Goal: Task Accomplishment & Management: Complete application form

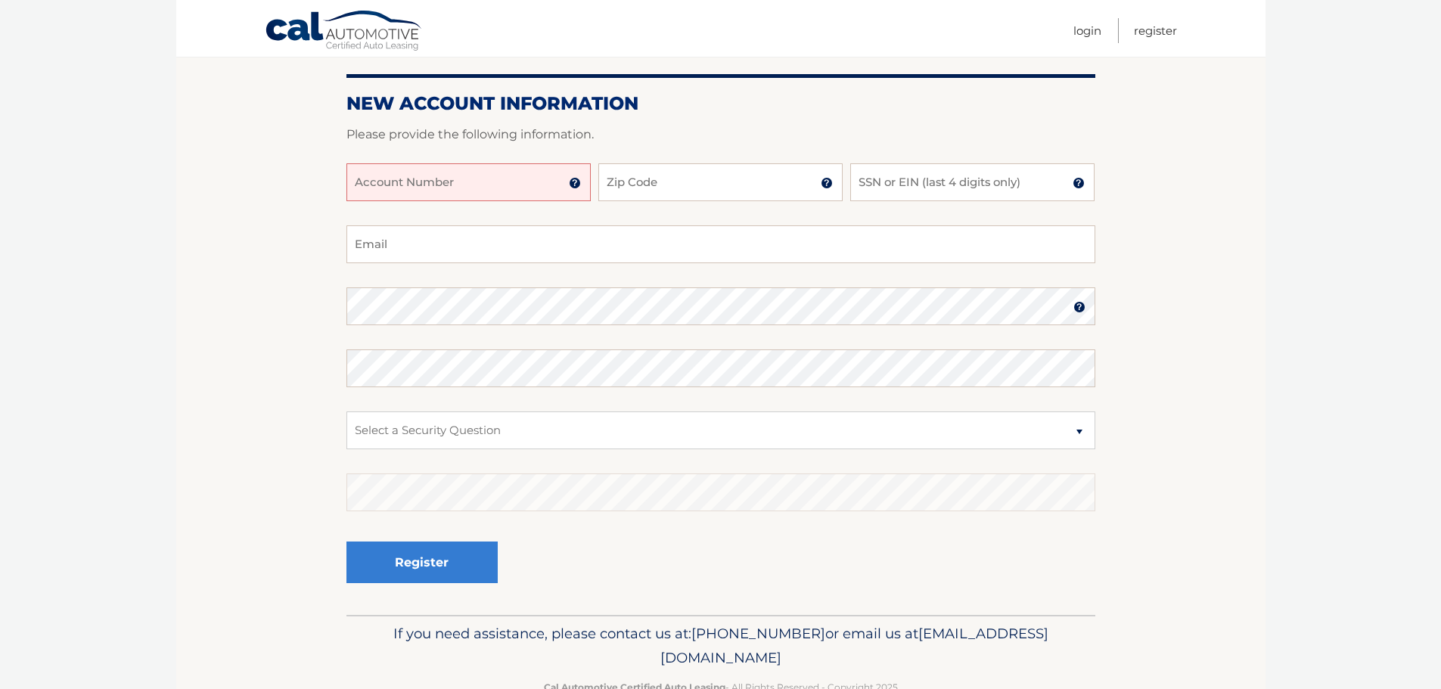
scroll to position [126, 0]
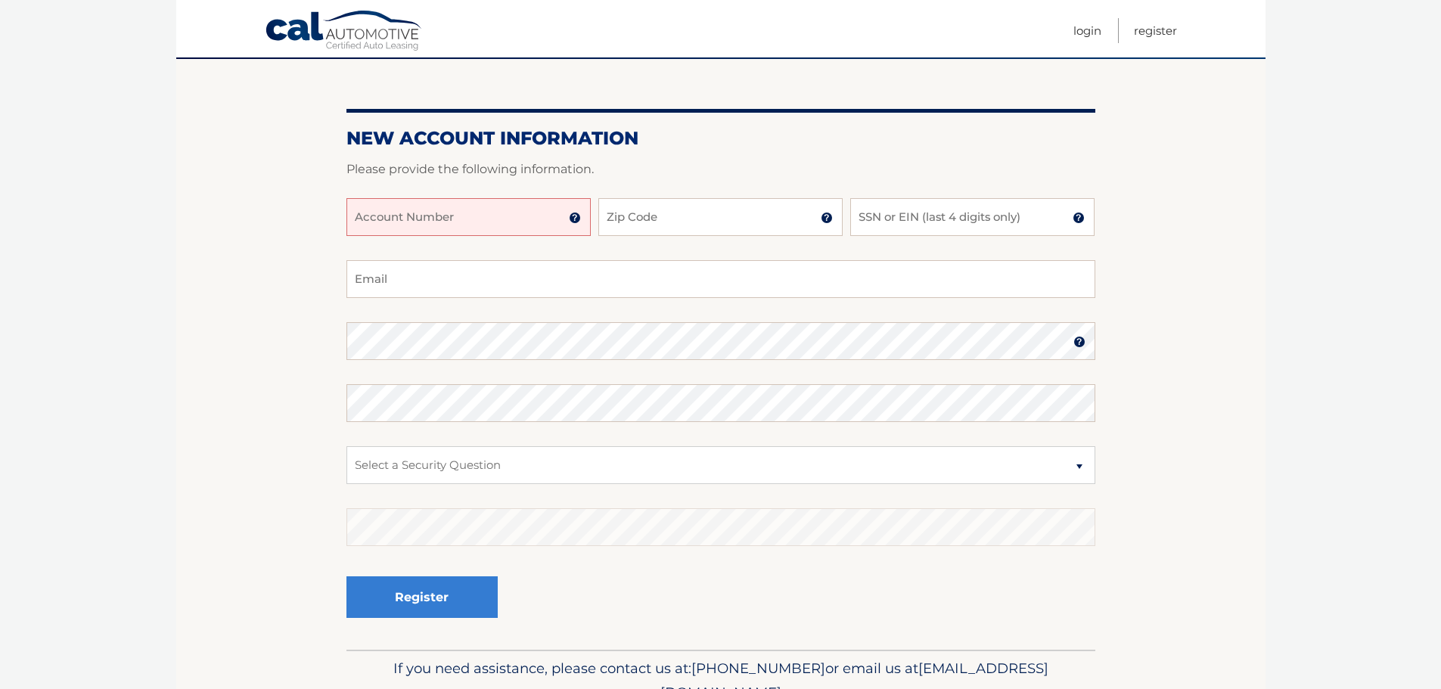
click at [461, 218] on input "Account Number" at bounding box center [468, 217] width 244 height 38
type input "44455997034"
click at [616, 221] on input "Zip Code" at bounding box center [720, 217] width 244 height 38
type input "08879"
click at [983, 213] on input "SSN or EIN (last 4 digits only)" at bounding box center [972, 217] width 244 height 38
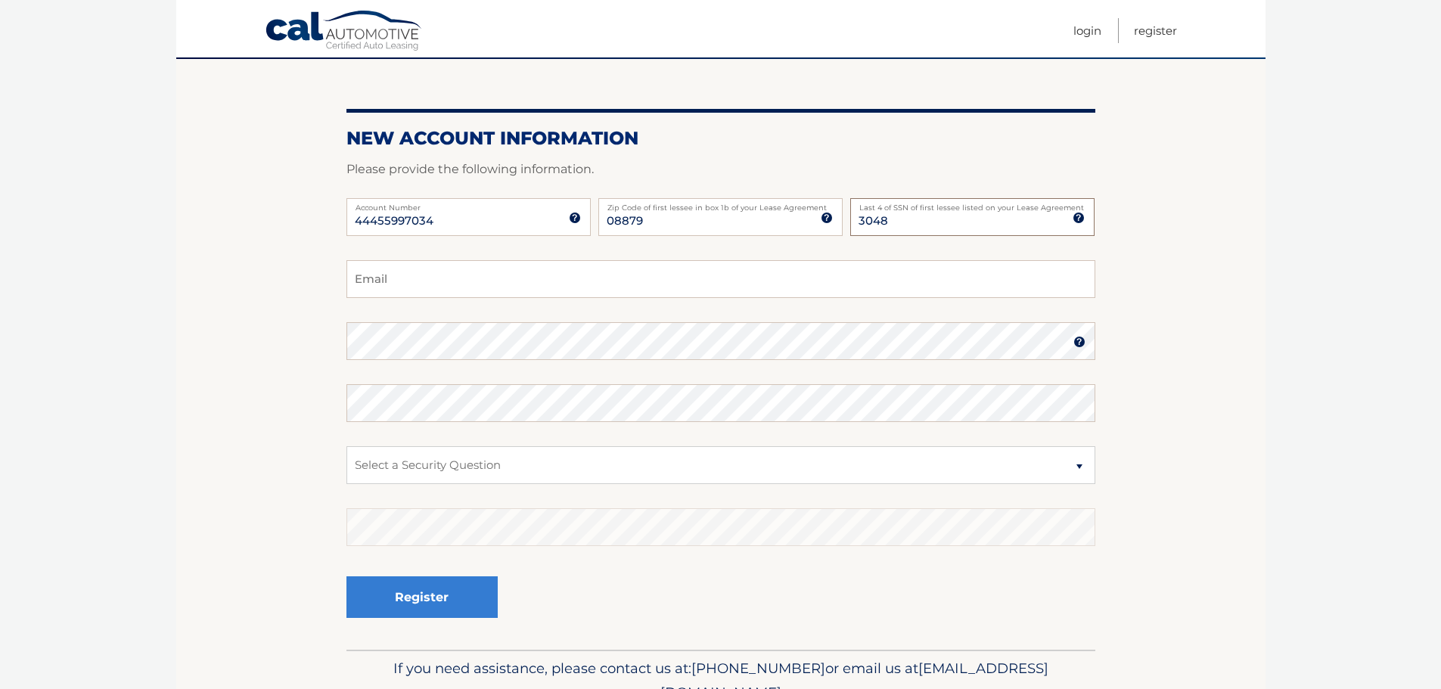
type input "3048"
click at [865, 278] on input "Email" at bounding box center [720, 279] width 749 height 38
click at [482, 284] on input "Email" at bounding box center [720, 279] width 749 height 38
paste input "MILAGROSAPM152130@GMAIL.C"
type input "MILAGROSAPM152130@GMAIL.COM"
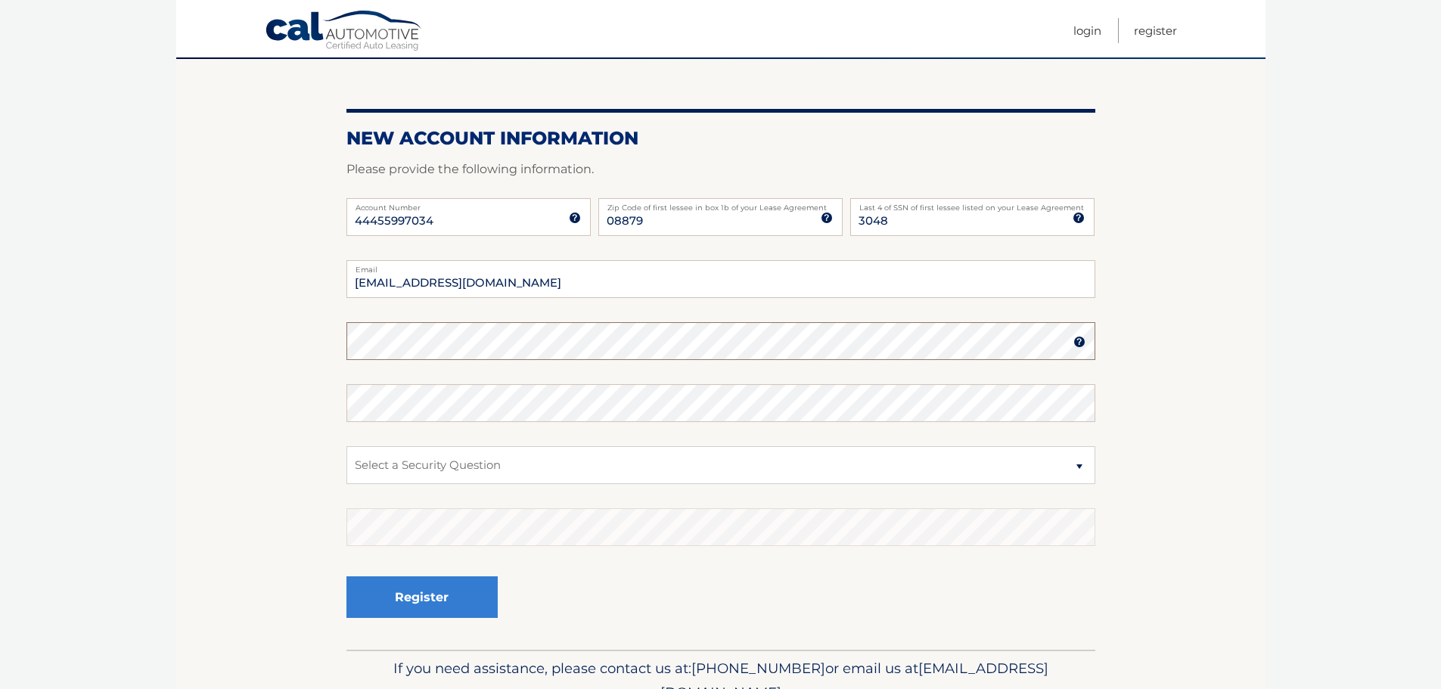
click at [331, 346] on section "New Account Information Please provide the following information. 44455997034 A…" at bounding box center [720, 354] width 1089 height 591
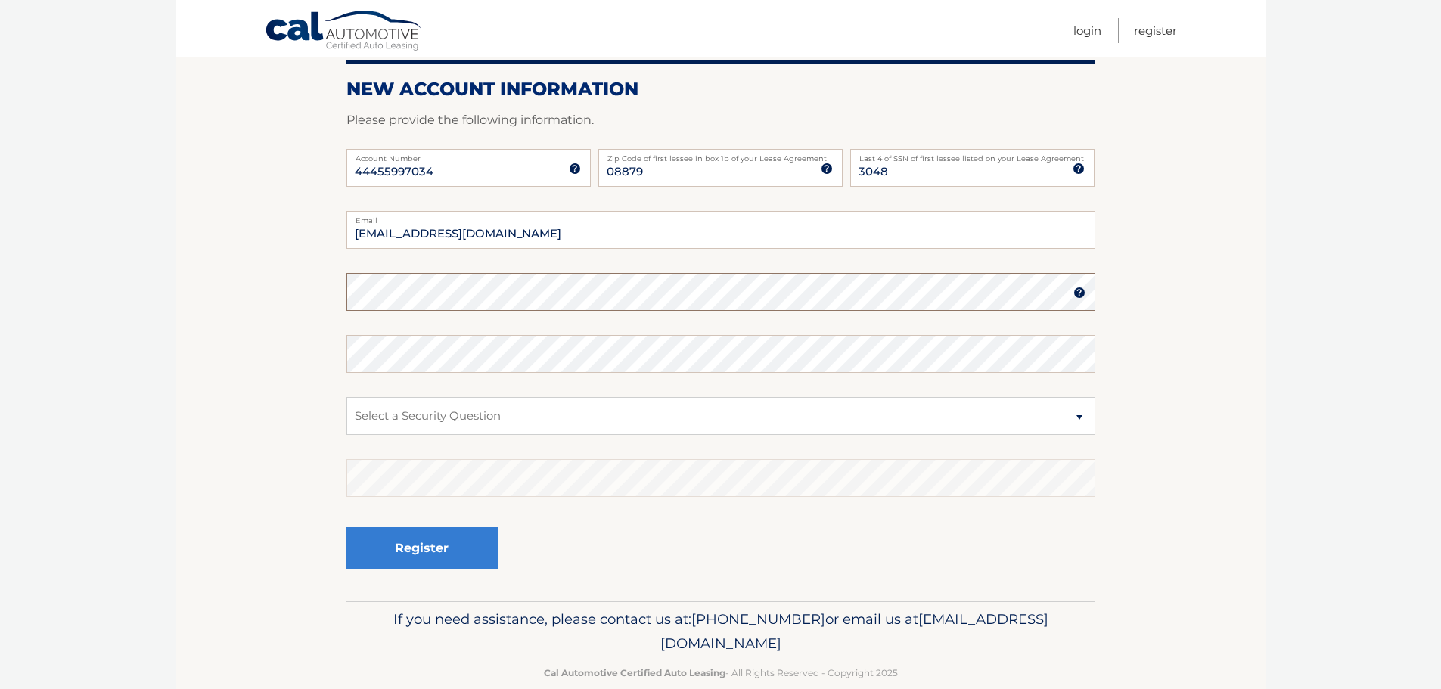
scroll to position [202, 0]
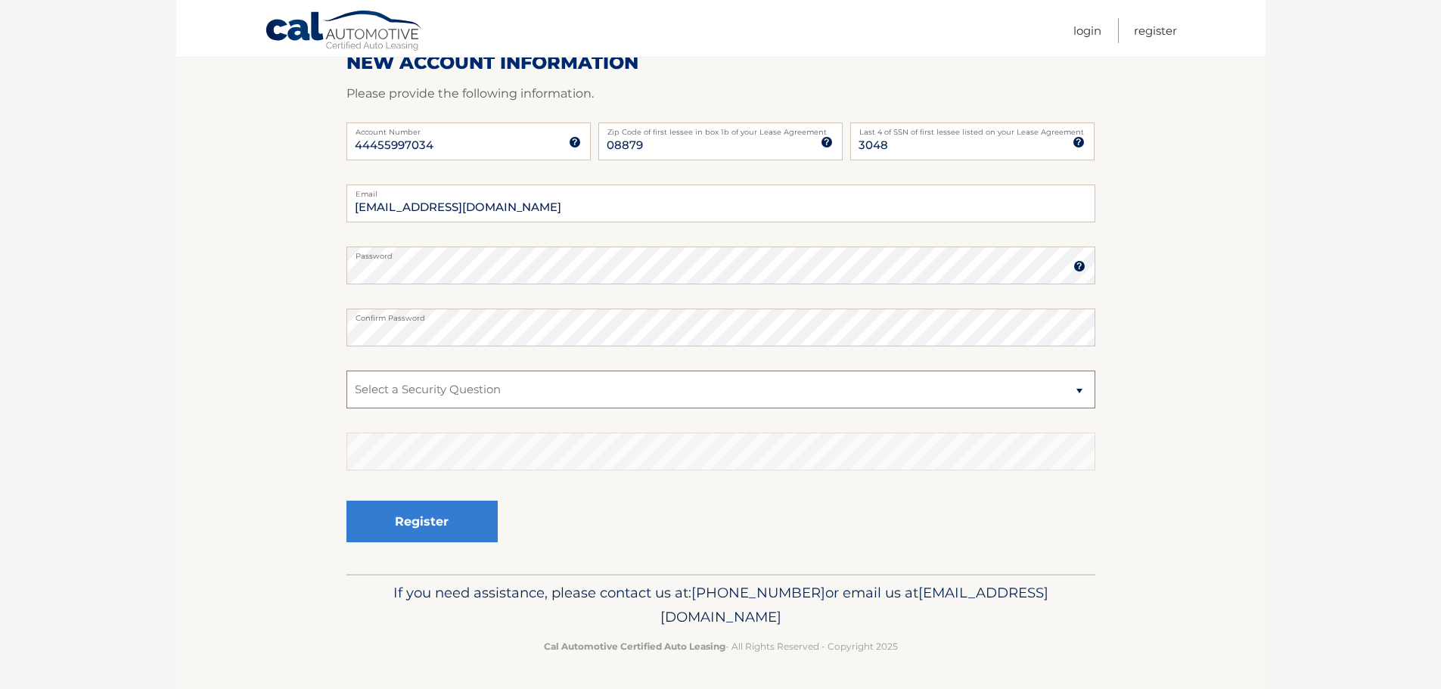
click at [650, 401] on select "Select a Security Question What was the name of your elementary school? What is…" at bounding box center [720, 390] width 749 height 38
select select "2"
click at [346, 371] on select "Select a Security Question What was the name of your elementary school? What is…" at bounding box center [720, 390] width 749 height 38
click at [1081, 266] on img at bounding box center [1079, 266] width 12 height 12
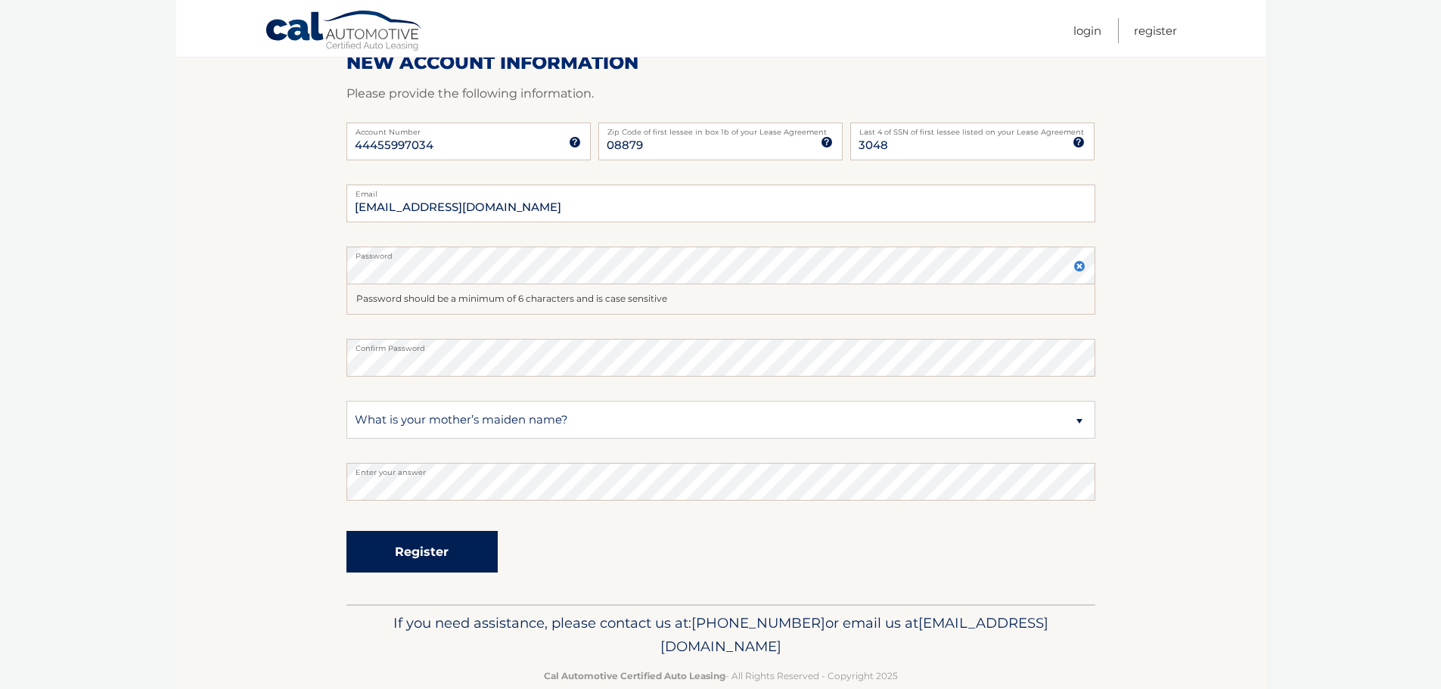
click at [424, 557] on button "Register" at bounding box center [421, 552] width 151 height 42
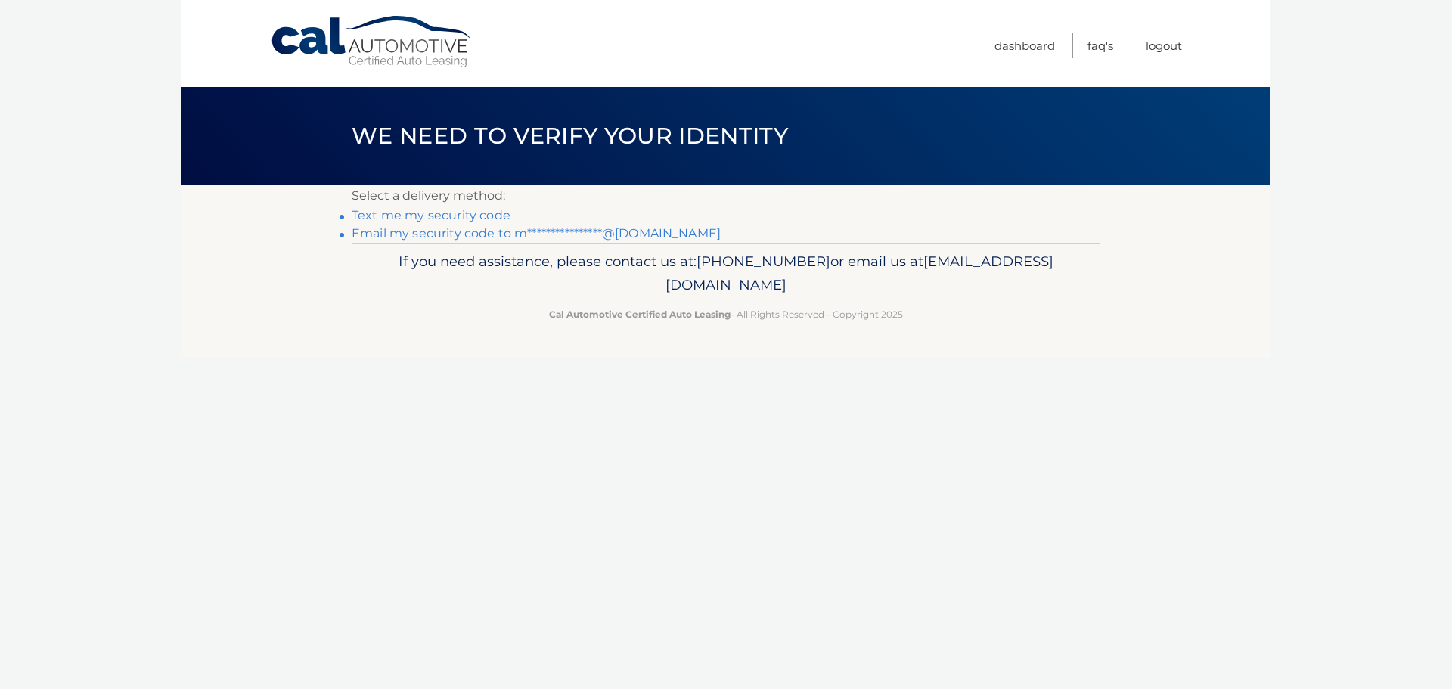
click at [448, 211] on link "Text me my security code" at bounding box center [431, 215] width 159 height 14
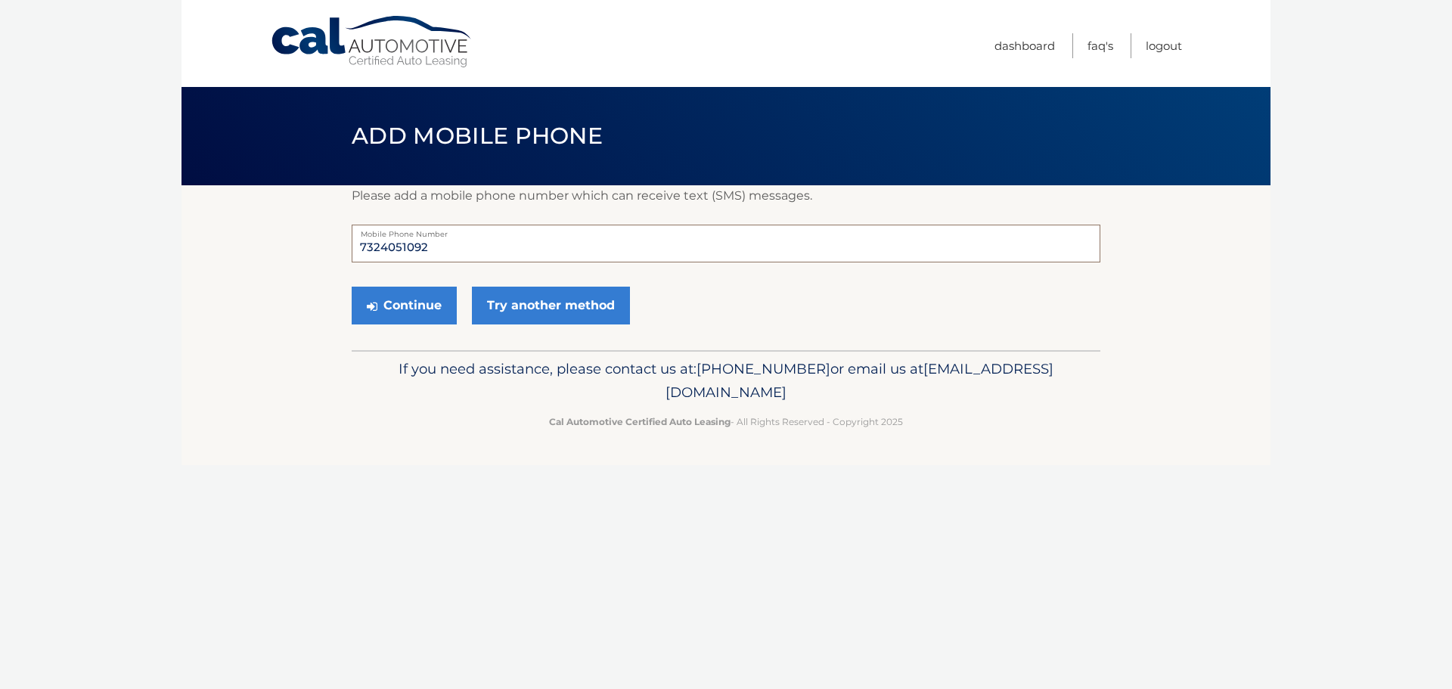
drag, startPoint x: 441, startPoint y: 250, endPoint x: 344, endPoint y: 260, distance: 97.4
click at [344, 260] on section "Please add a mobile phone number which can receive text (SMS) messages. 7324051…" at bounding box center [726, 267] width 1089 height 165
type input "7322775254"
click at [424, 315] on button "Continue" at bounding box center [404, 306] width 105 height 38
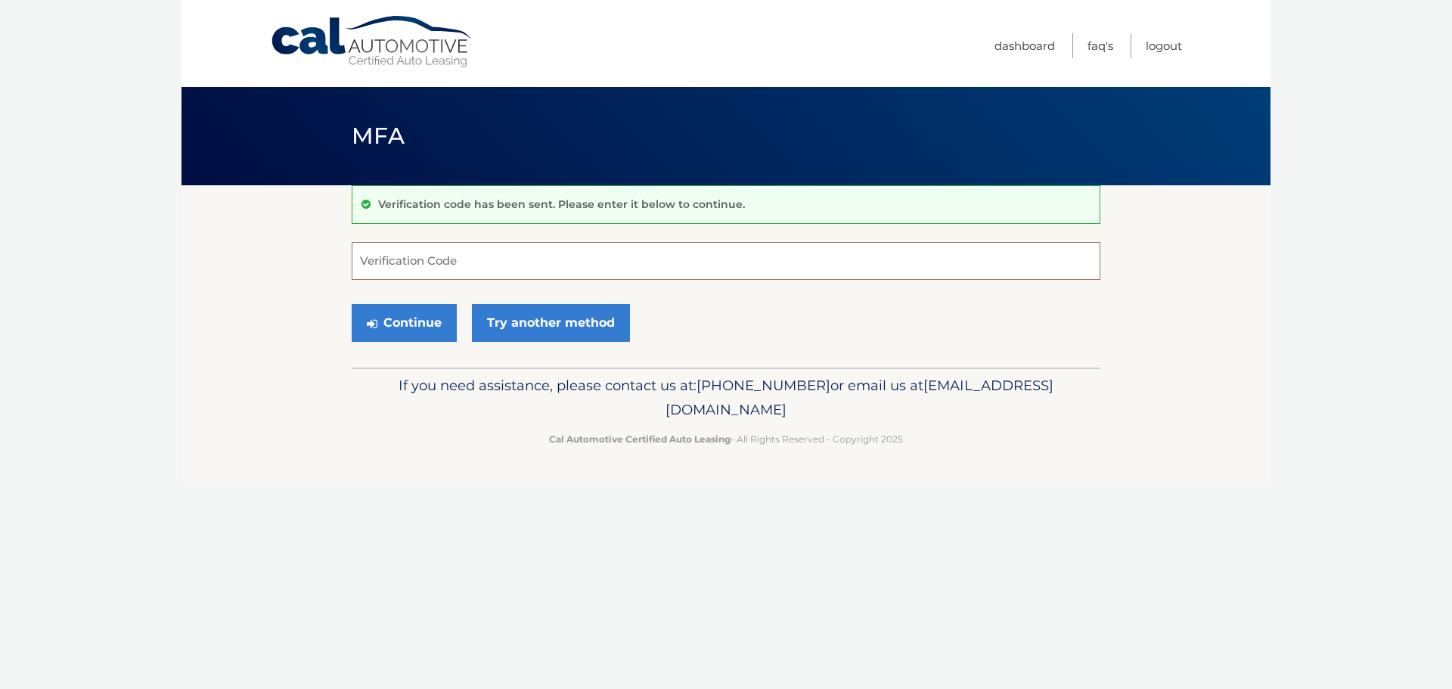
click at [483, 266] on input "Verification Code" at bounding box center [726, 261] width 749 height 38
type input "655057"
click at [415, 310] on button "Continue" at bounding box center [404, 323] width 105 height 38
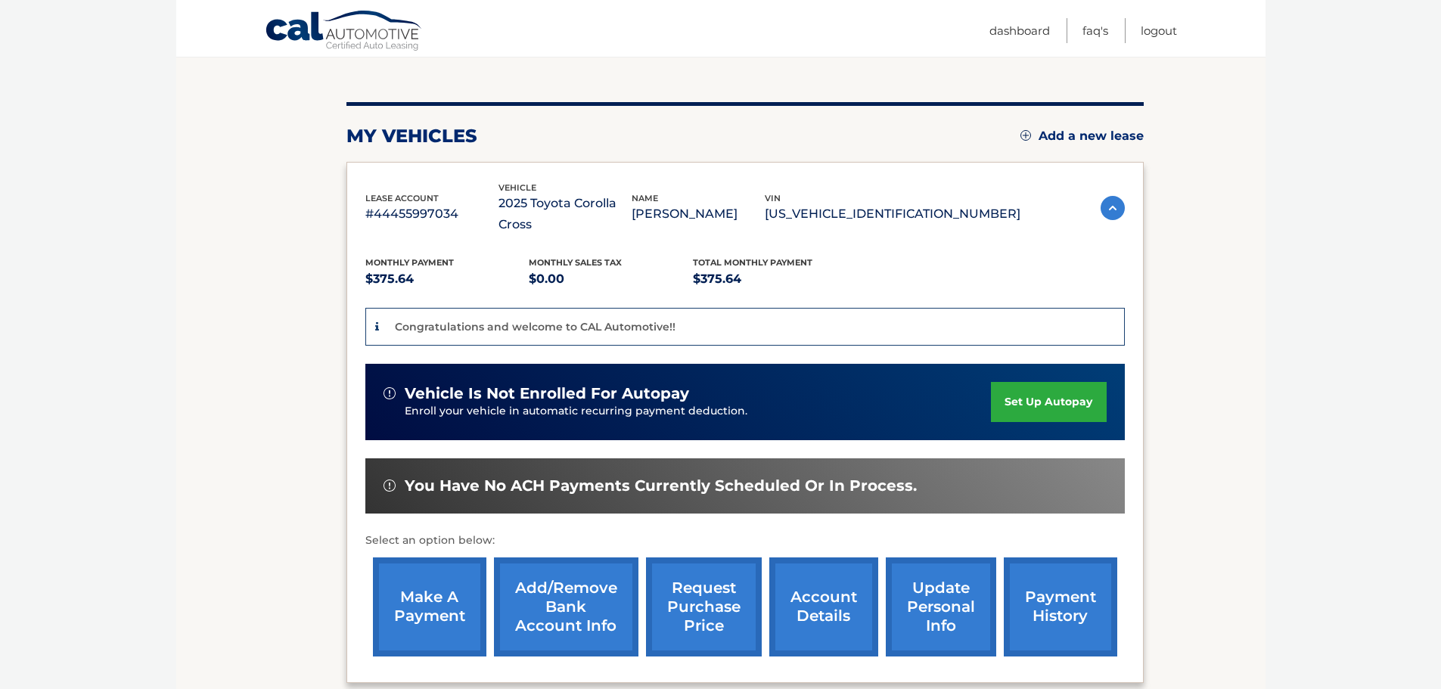
scroll to position [227, 0]
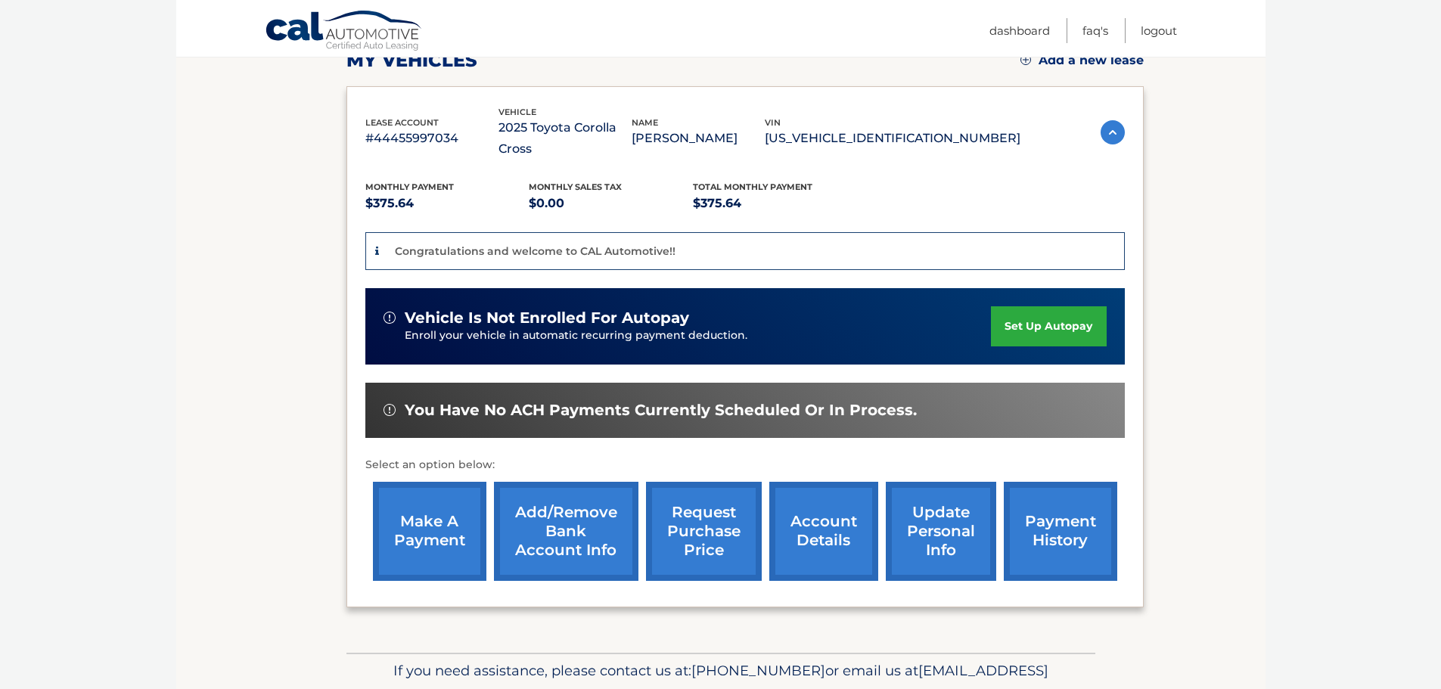
click at [1057, 324] on link "set up autopay" at bounding box center [1048, 326] width 115 height 40
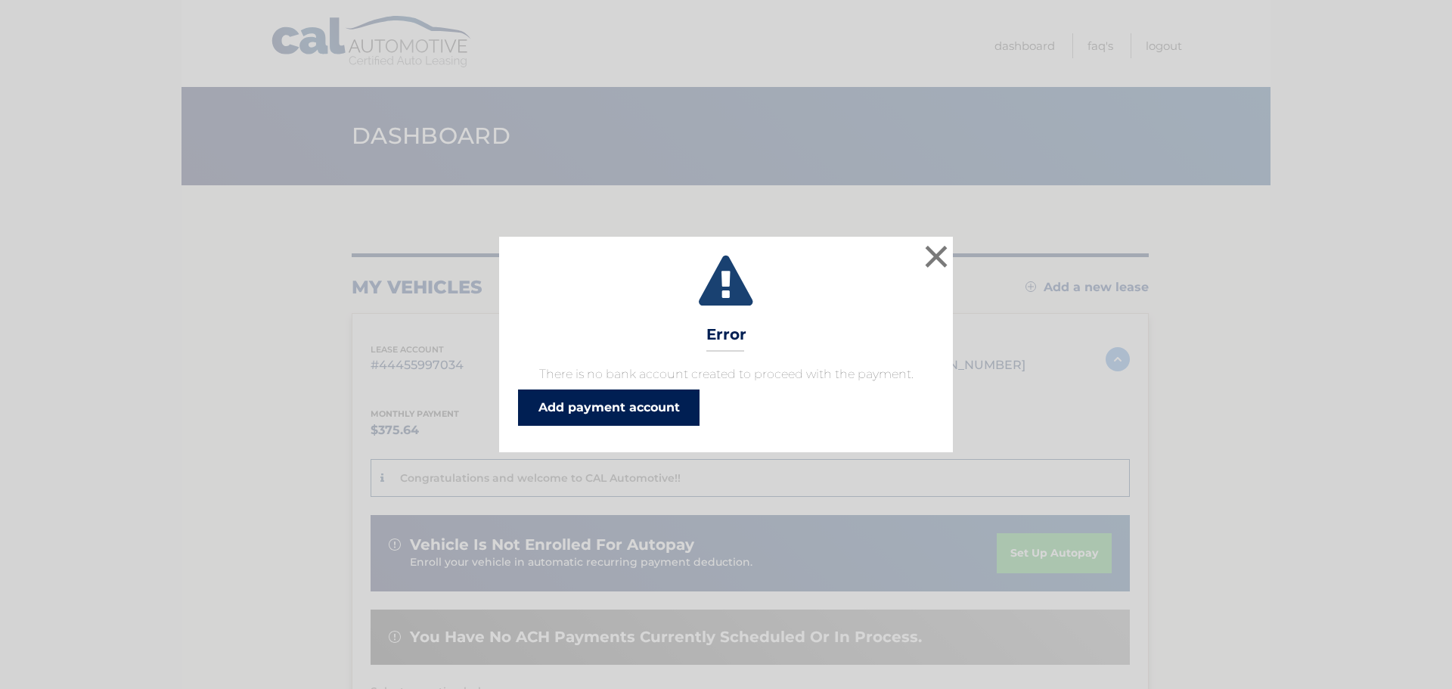
click at [607, 401] on link "Add payment account" at bounding box center [609, 408] width 182 height 36
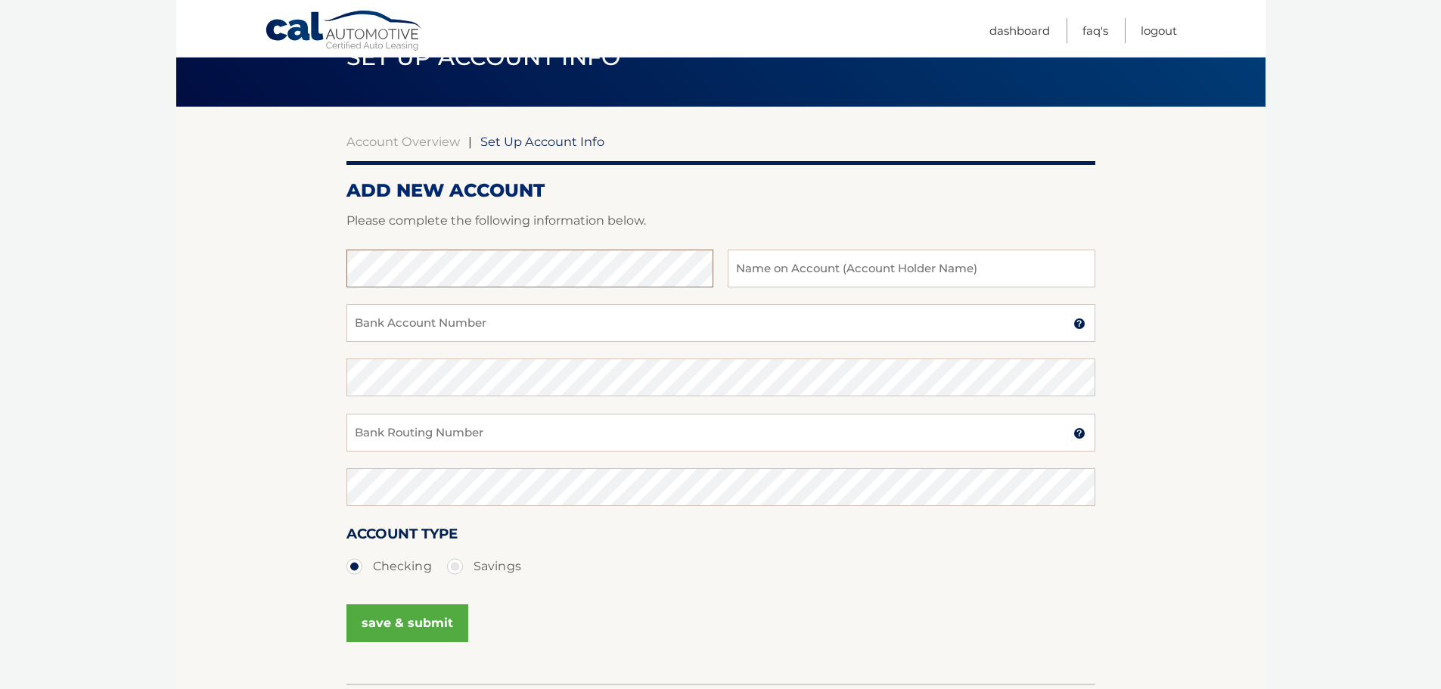
scroll to position [113, 0]
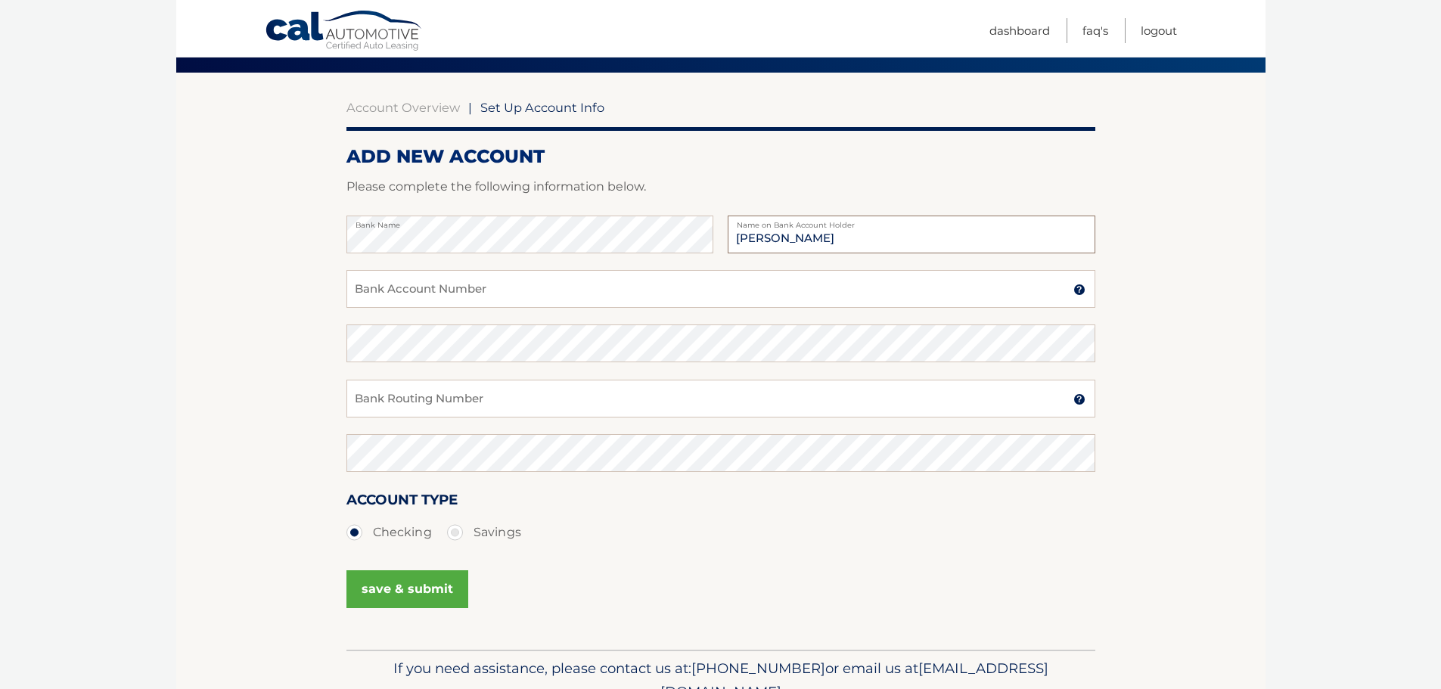
type input "Milagros Rodriguez"
click at [484, 292] on input "Bank Account Number" at bounding box center [720, 289] width 749 height 38
drag, startPoint x: 423, startPoint y: 297, endPoint x: 350, endPoint y: 298, distance: 72.6
click at [350, 298] on input "2107582300" at bounding box center [720, 289] width 749 height 38
type input "2107582300"
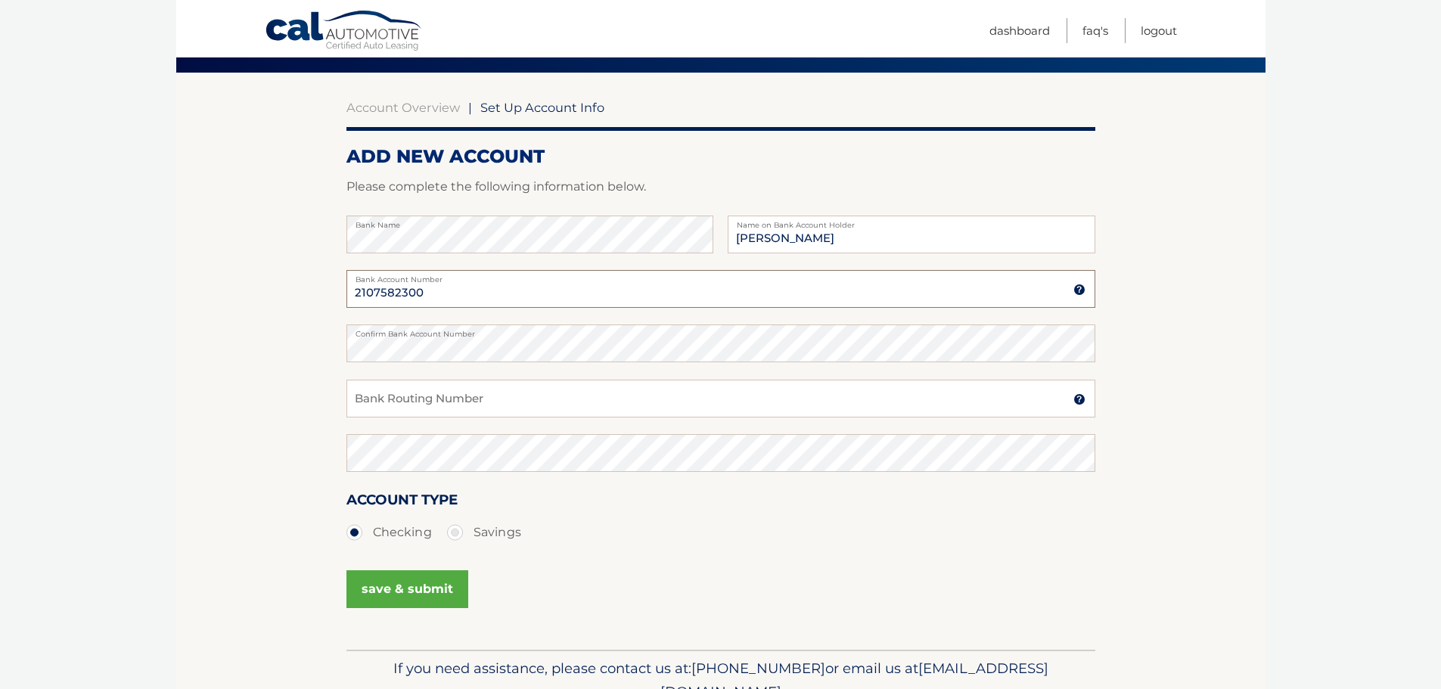
click at [372, 292] on input "2107582300" at bounding box center [720, 289] width 749 height 38
click at [378, 293] on input "2107582300" at bounding box center [720, 289] width 749 height 38
click at [383, 293] on input "2107582300" at bounding box center [720, 289] width 749 height 38
click at [390, 294] on input "2107582300" at bounding box center [720, 289] width 749 height 38
click at [397, 294] on input "2107582300" at bounding box center [720, 289] width 749 height 38
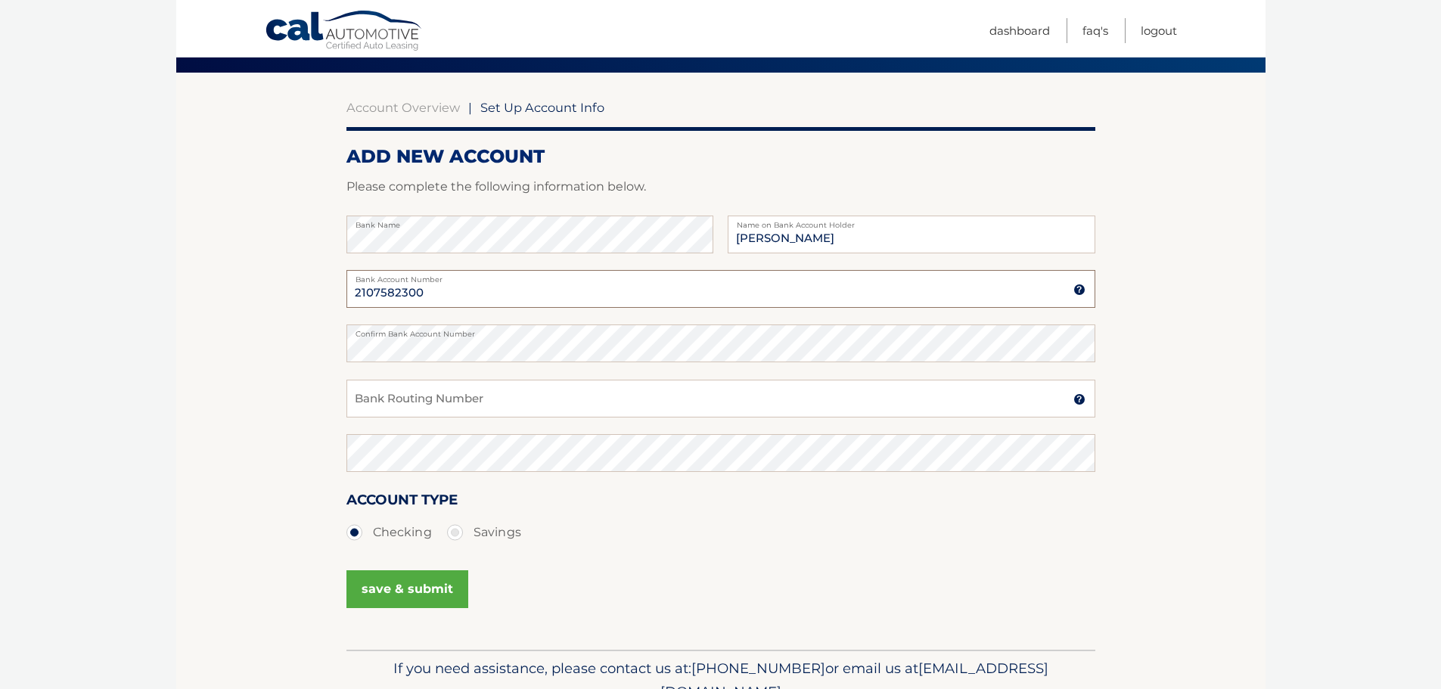
click at [402, 293] on input "2107582300" at bounding box center [720, 289] width 749 height 38
click at [412, 294] on input "2107582300" at bounding box center [720, 289] width 749 height 38
click at [439, 404] on input "Bank Routing Number" at bounding box center [720, 399] width 749 height 38
drag, startPoint x: 427, startPoint y: 399, endPoint x: 340, endPoint y: 403, distance: 87.1
click at [340, 403] on section "Account Overview | Set Up Account Info ADD NEW ACCOUNT Please complete the foll…" at bounding box center [720, 361] width 1089 height 577
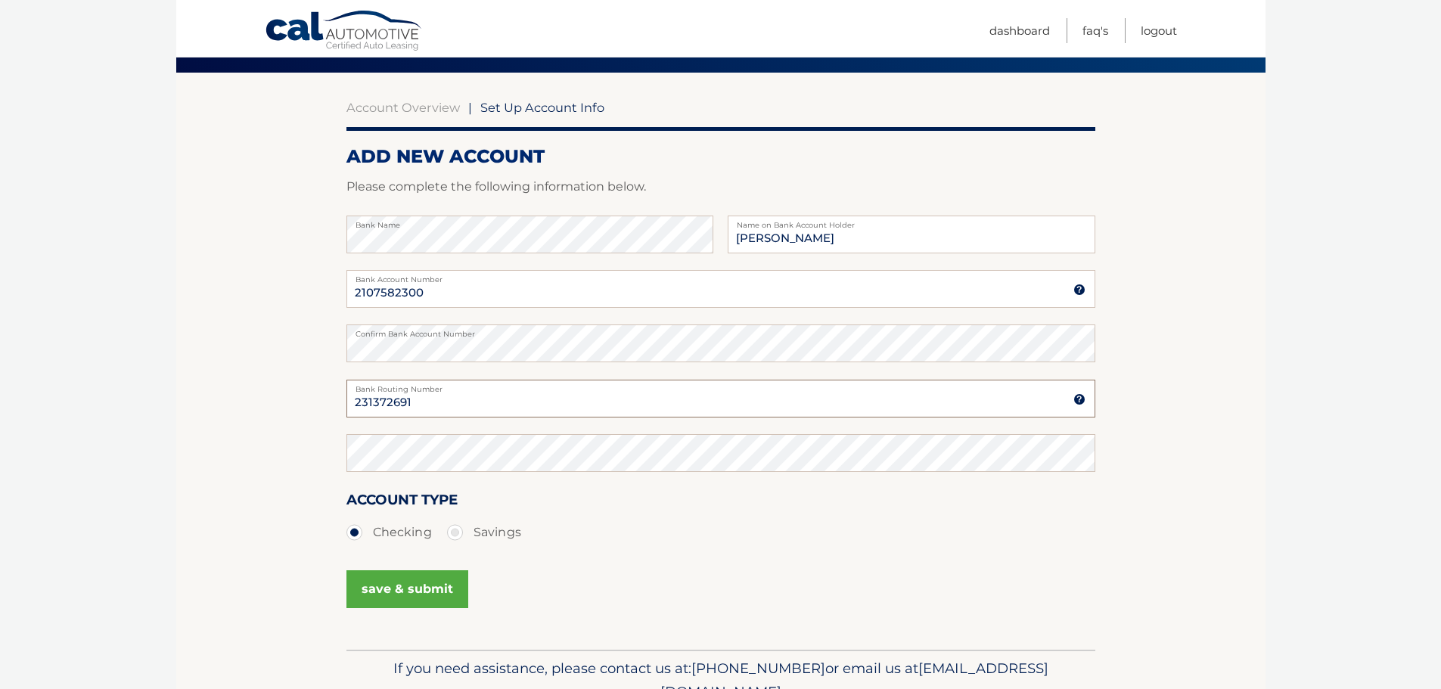
type input "231372691"
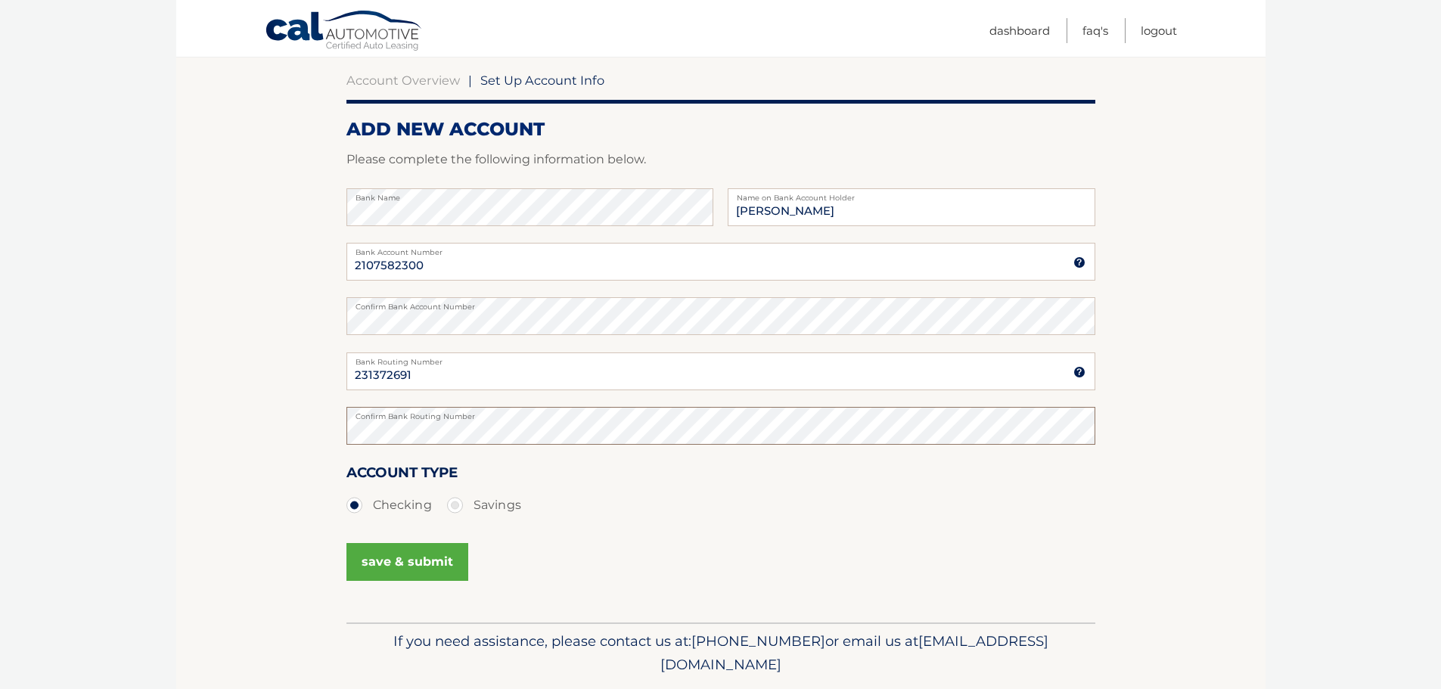
scroll to position [188, 0]
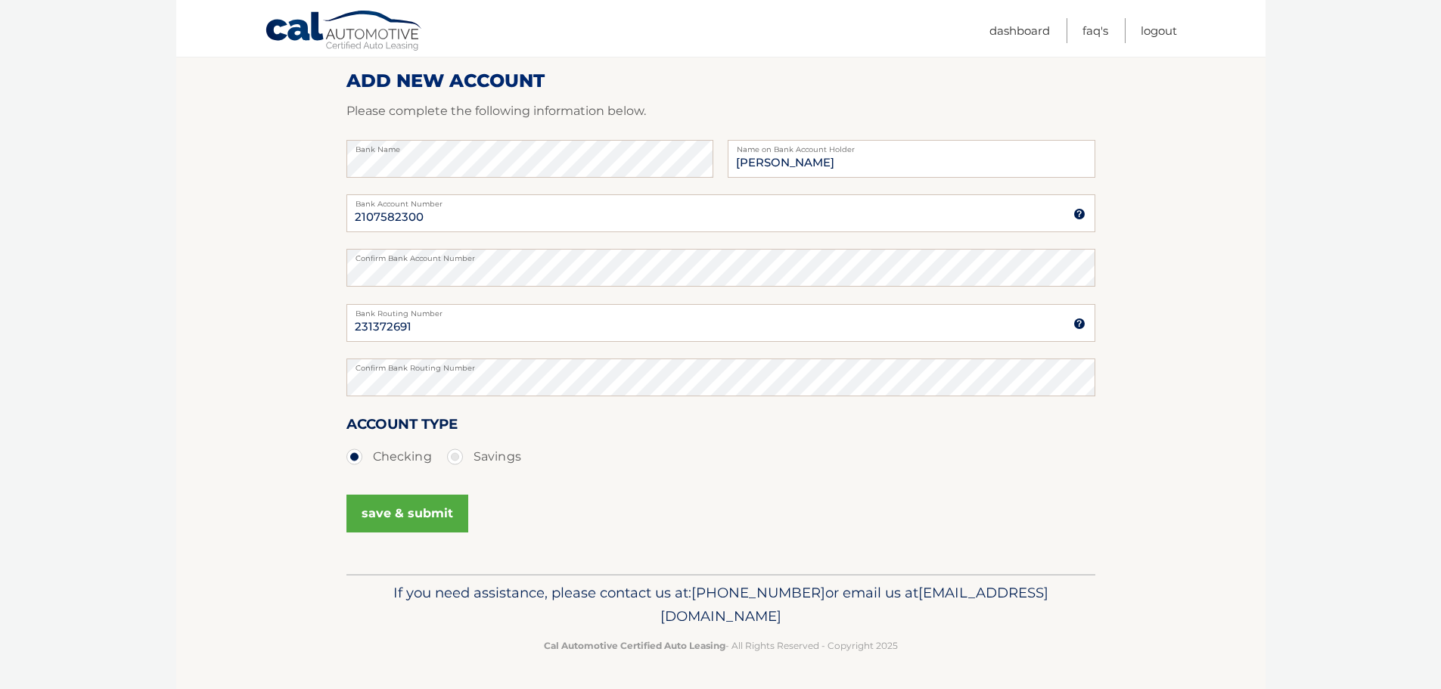
click at [402, 514] on button "save & submit" at bounding box center [407, 514] width 122 height 38
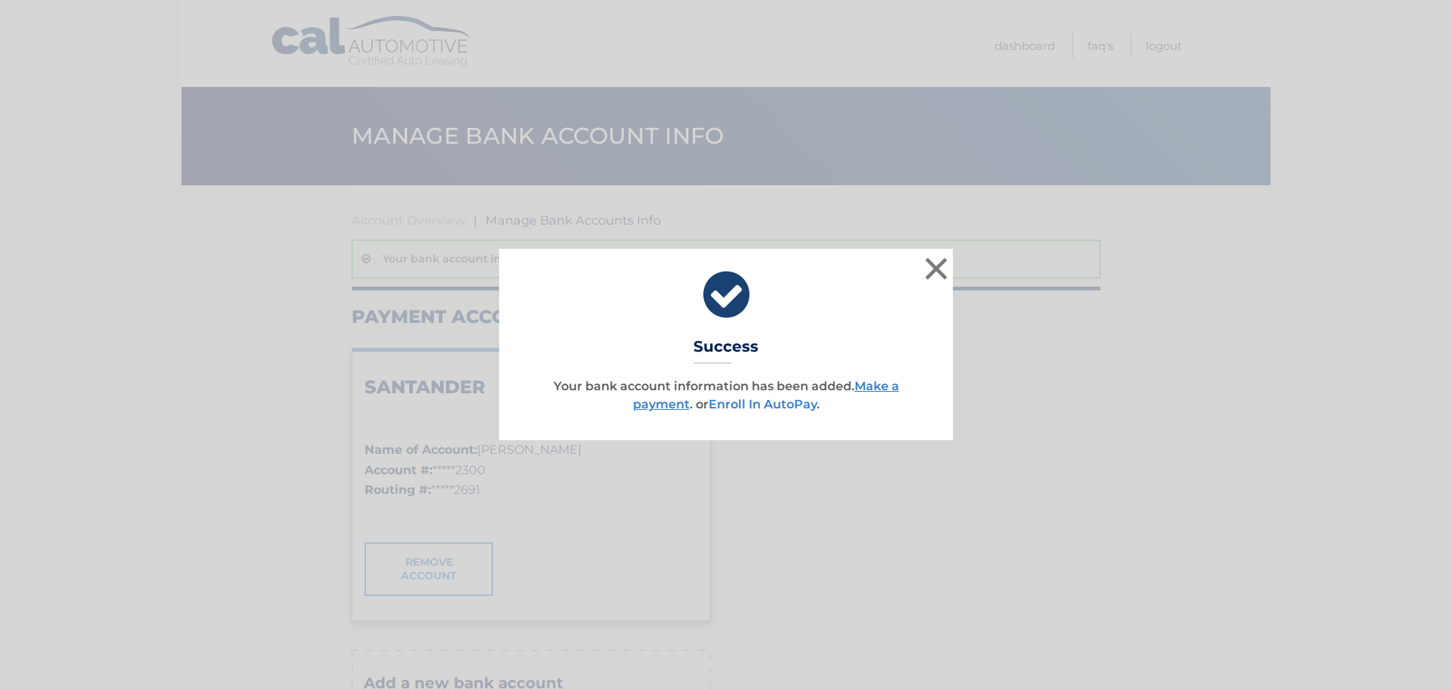
click at [755, 407] on link "Enroll In AutoPay" at bounding box center [763, 404] width 108 height 14
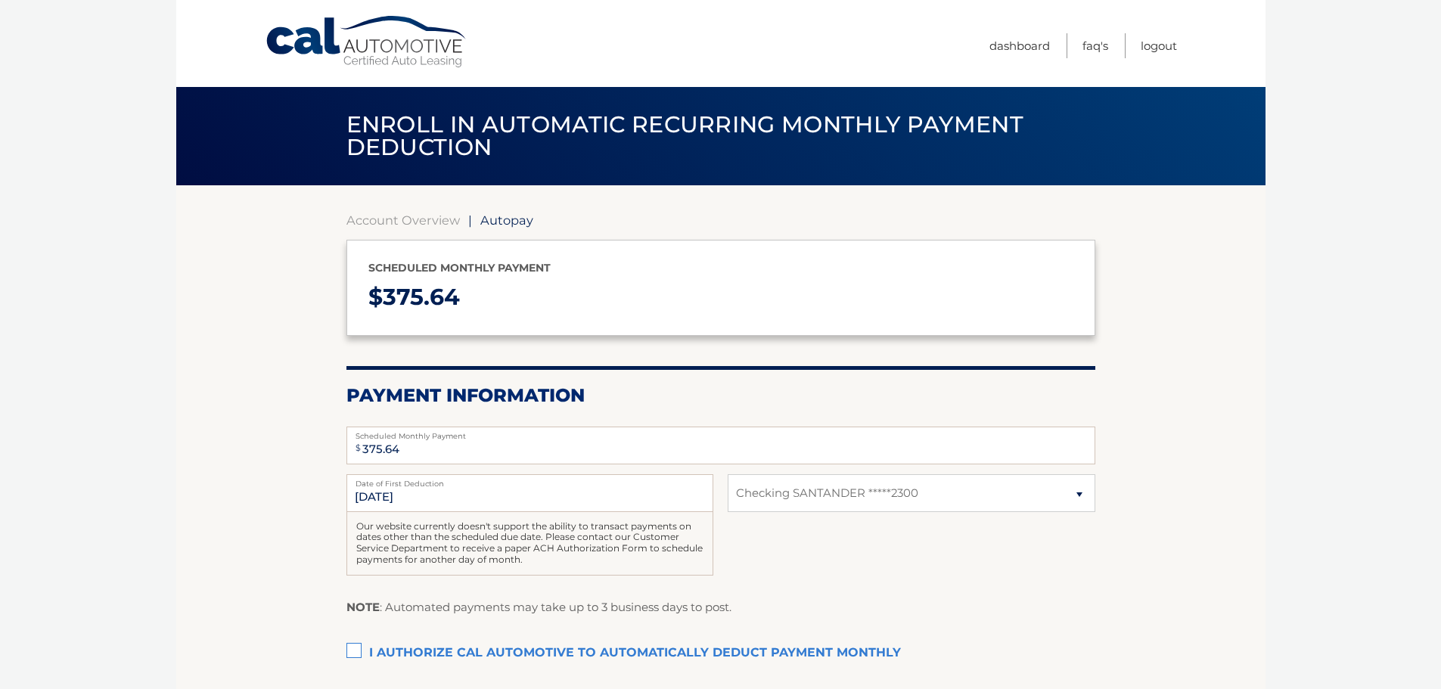
select select "ZTAxODkzZWYtMTM2Yy00MTAyLWJjNWEtYWQ3ZjAwY2I2NjFi"
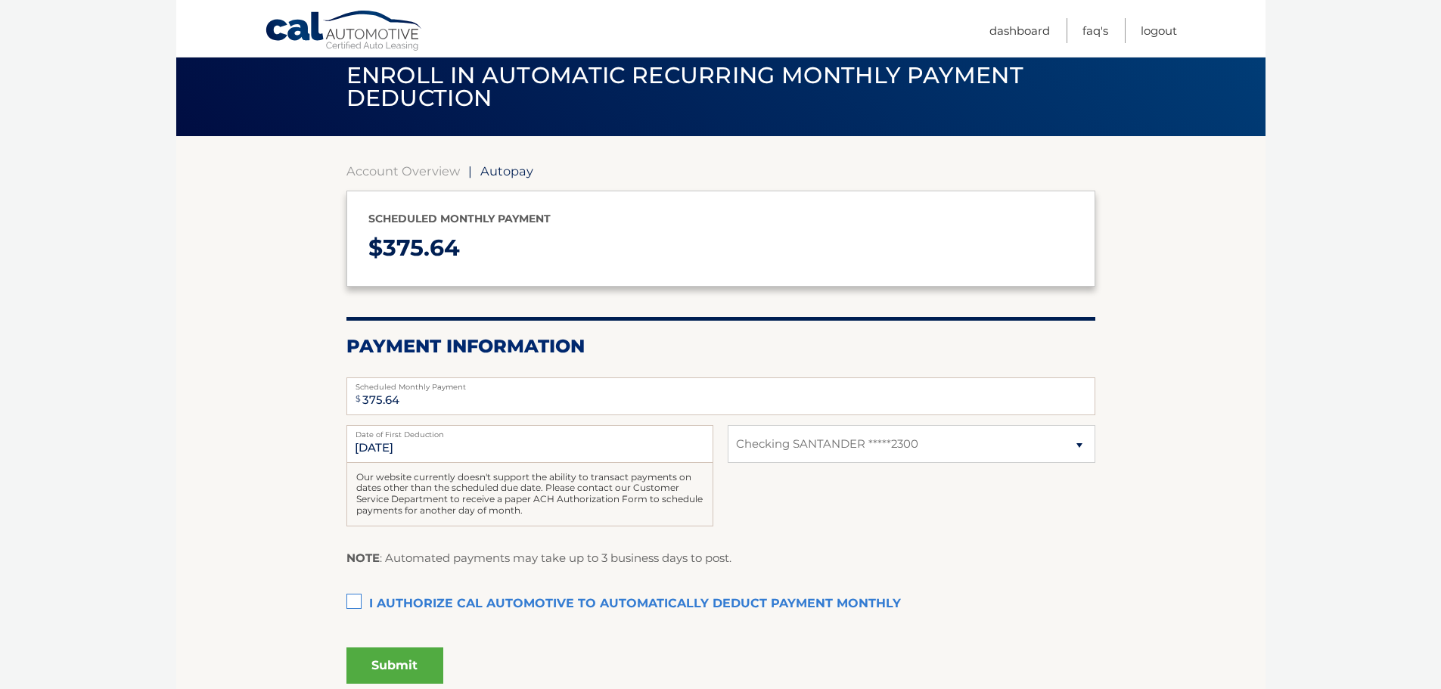
scroll to position [76, 0]
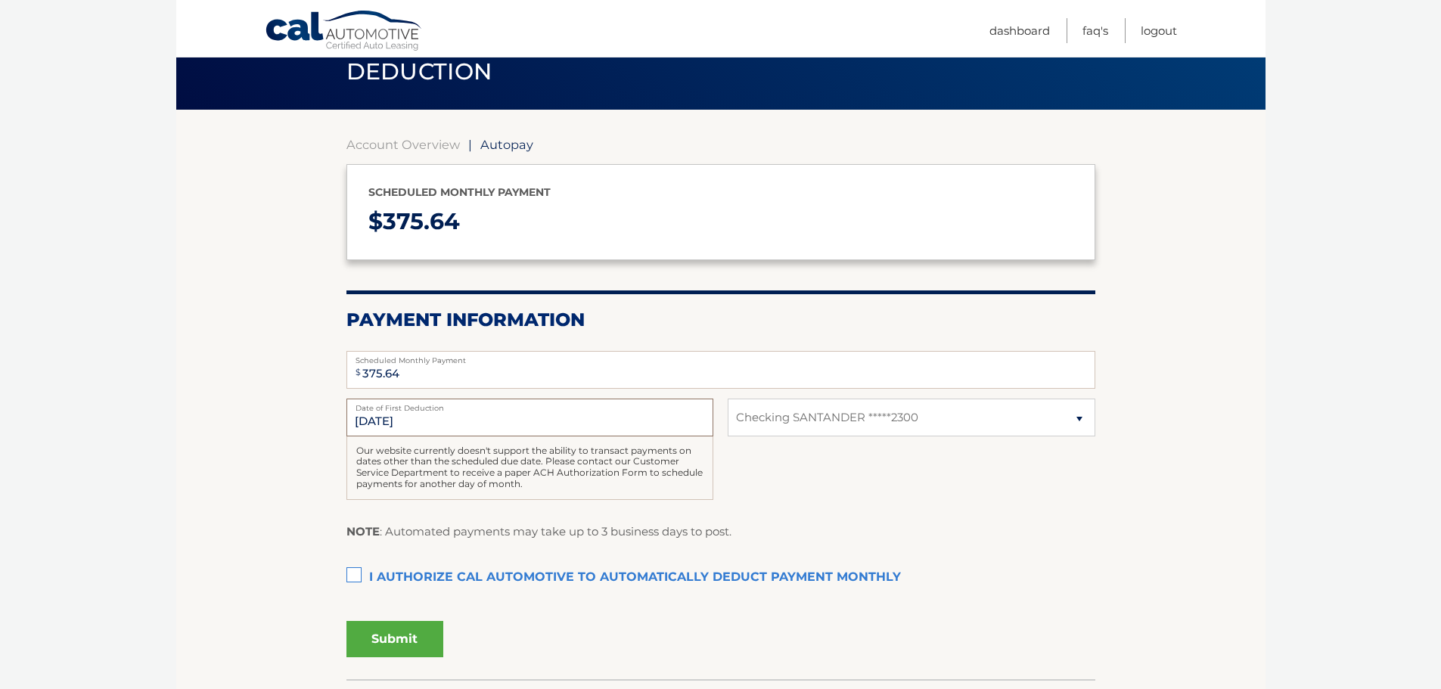
click at [392, 424] on input "[DATE]" at bounding box center [529, 418] width 367 height 38
click at [368, 420] on input "[DATE]" at bounding box center [529, 418] width 367 height 38
drag, startPoint x: 415, startPoint y: 424, endPoint x: 342, endPoint y: 427, distance: 72.7
click at [342, 427] on section "Account Overview | Autopay Scheduled monthly payment $ 375.64 Payment Informati…" at bounding box center [720, 395] width 1089 height 570
click at [441, 422] on input "[DATE]" at bounding box center [529, 418] width 367 height 38
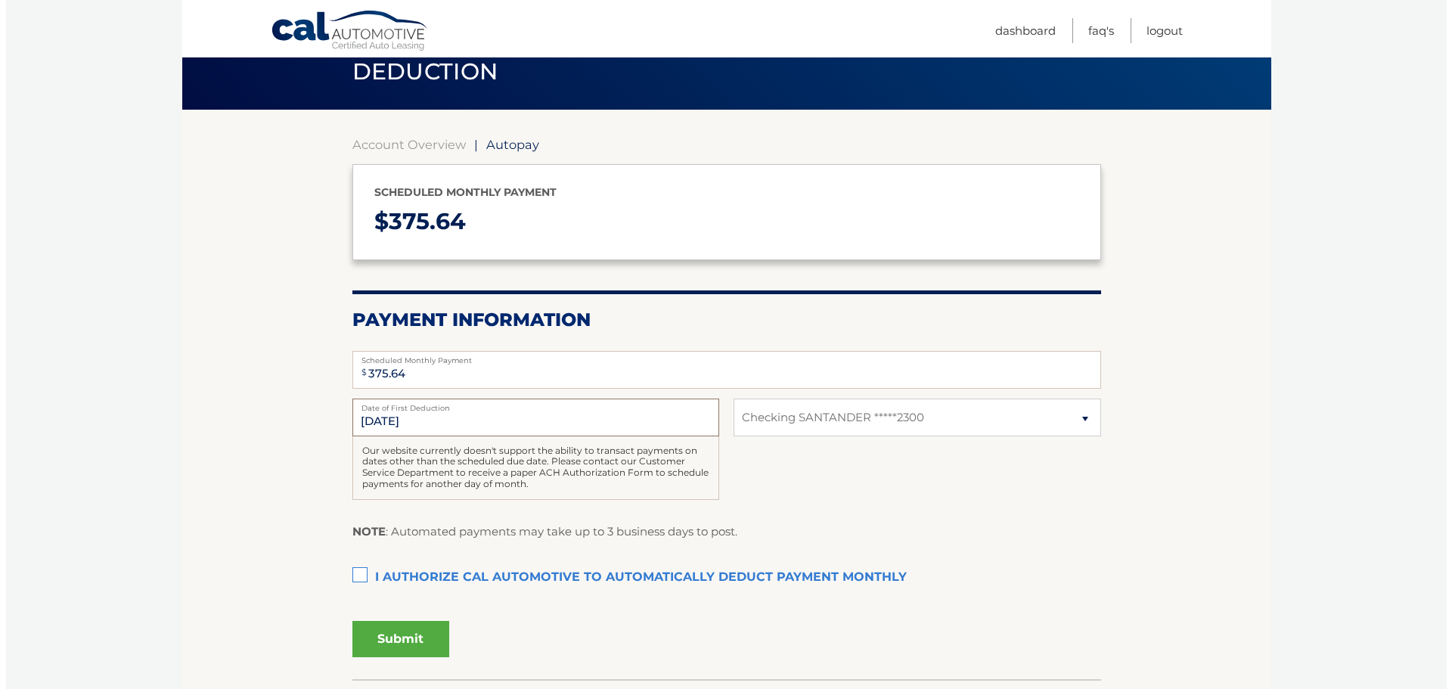
scroll to position [151, 0]
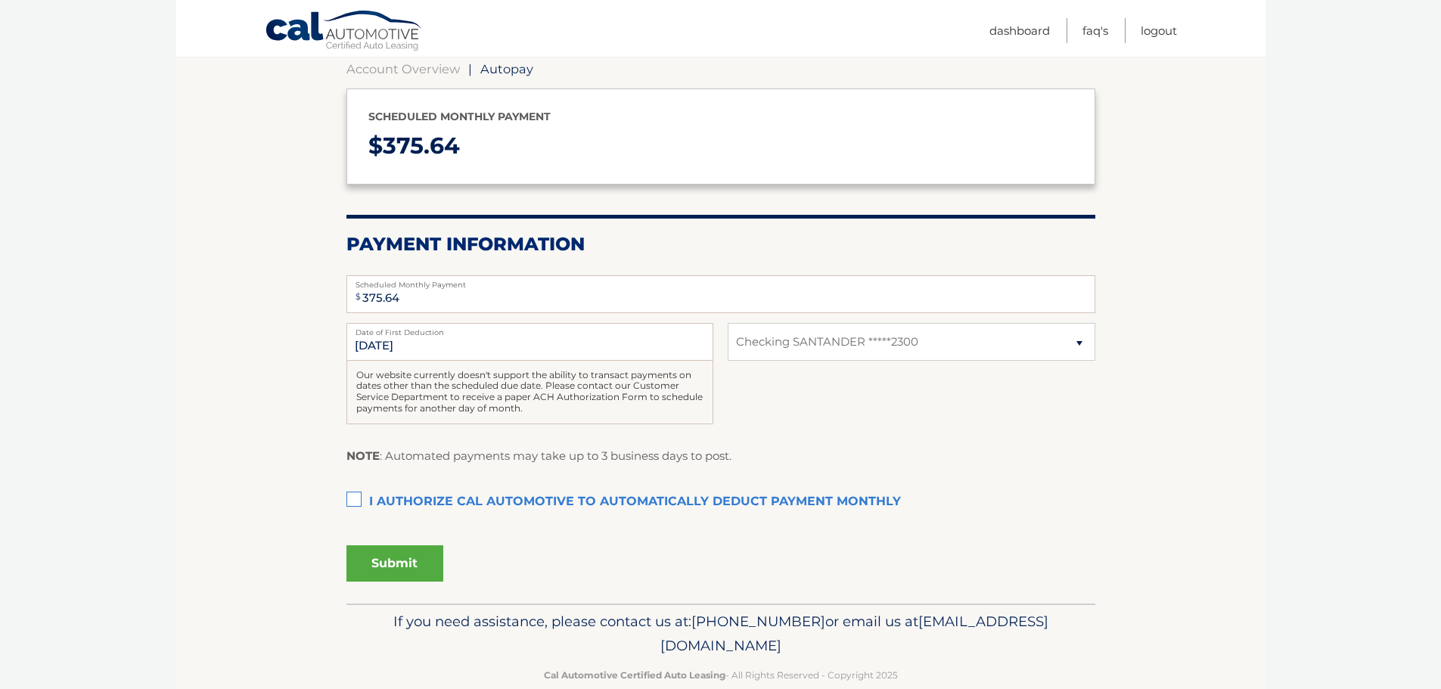
click at [351, 500] on label "I authorize cal automotive to automatically deduct payment monthly This checkbo…" at bounding box center [720, 502] width 749 height 30
click at [0, 0] on input "I authorize cal automotive to automatically deduct payment monthly This checkbo…" at bounding box center [0, 0] width 0 height 0
click at [415, 562] on button "Submit" at bounding box center [394, 563] width 97 height 36
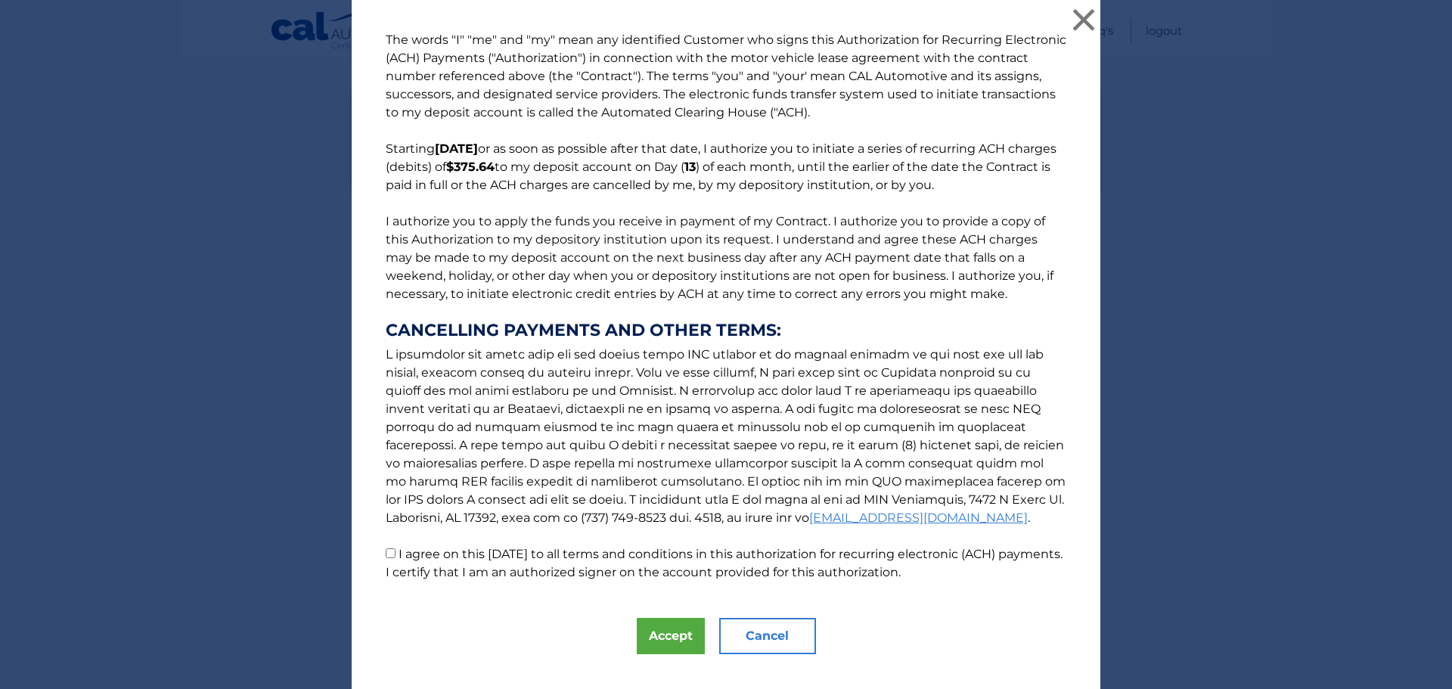
click at [387, 552] on input "I agree on this 09/04/2025 to all terms and conditions in this authorization fo…" at bounding box center [391, 553] width 10 height 10
checkbox input "true"
click at [656, 640] on button "Accept" at bounding box center [671, 636] width 68 height 36
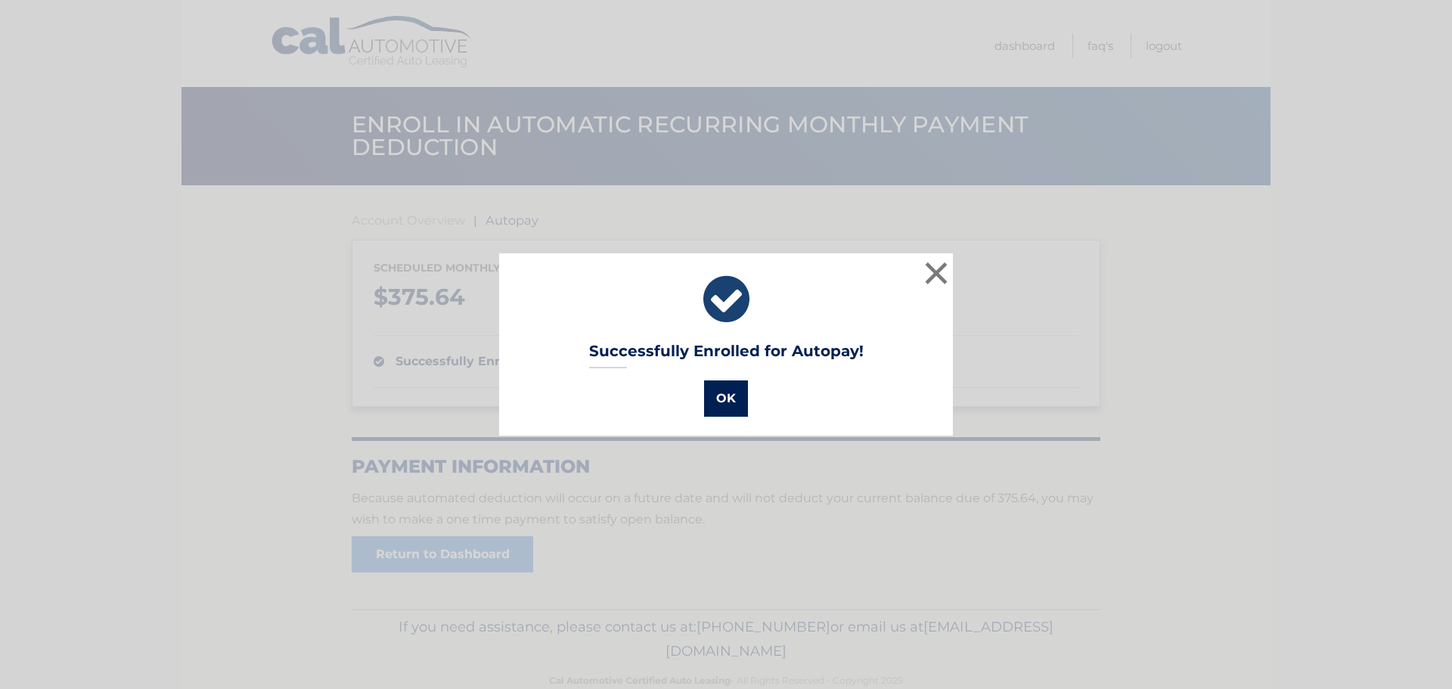
click at [720, 405] on button "OK" at bounding box center [726, 398] width 44 height 36
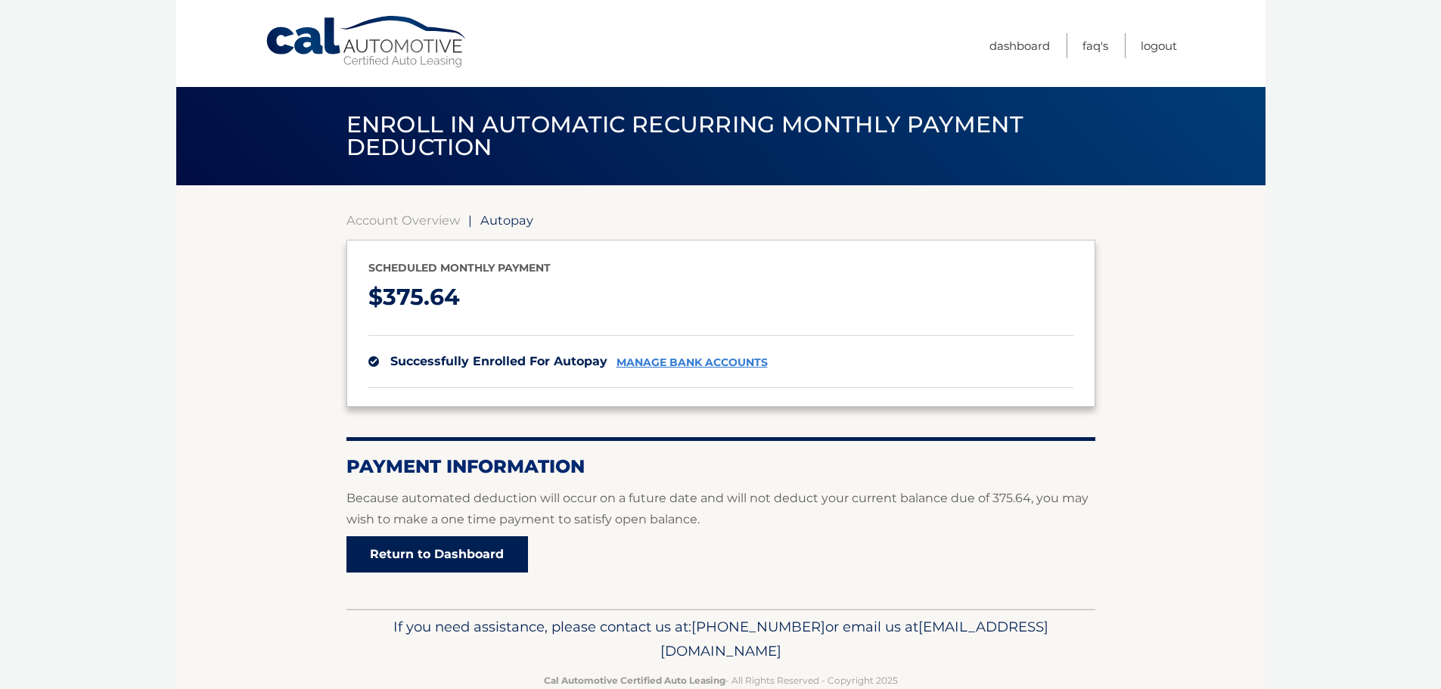
click at [441, 555] on link "Return to Dashboard" at bounding box center [437, 554] width 182 height 36
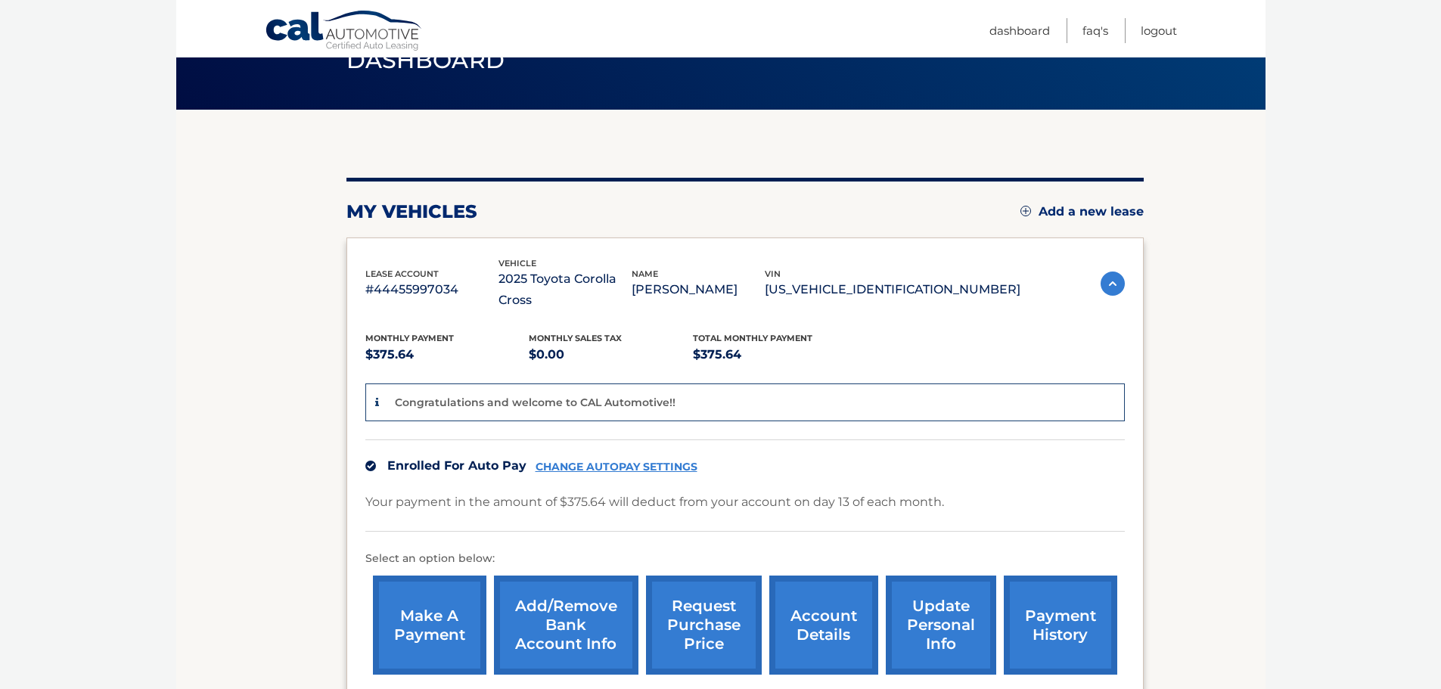
scroll to position [151, 0]
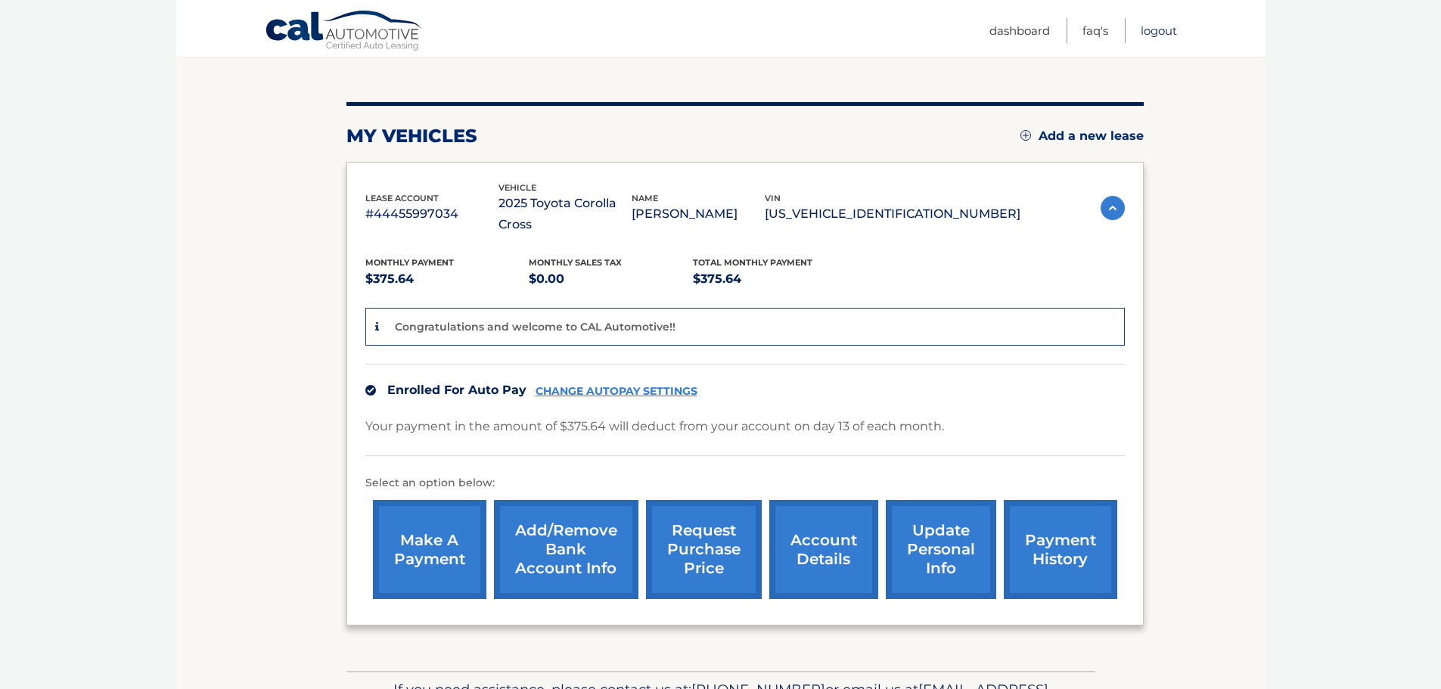
click at [1161, 30] on link "Logout" at bounding box center [1159, 30] width 36 height 25
